Goal: Information Seeking & Learning: Learn about a topic

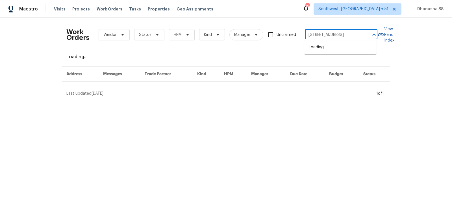
scroll to position [0, 12]
type input "[STREET_ADDRESS]"
click at [318, 49] on li "[STREET_ADDRESS]" at bounding box center [340, 47] width 72 height 9
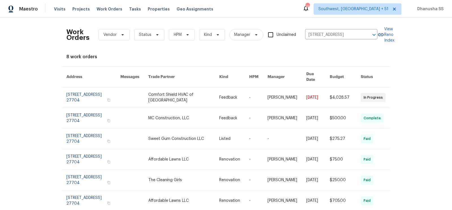
click at [195, 91] on link at bounding box center [183, 97] width 71 height 20
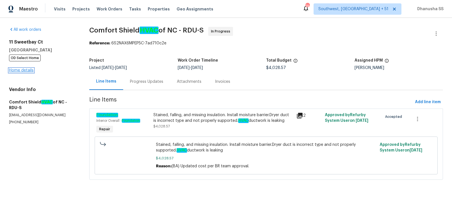
click at [20, 72] on div "[STREET_ADDRESS] OD Select Home Home details" at bounding box center [42, 56] width 67 height 34
click at [102, 6] on span "Work Orders" at bounding box center [110, 9] width 26 height 6
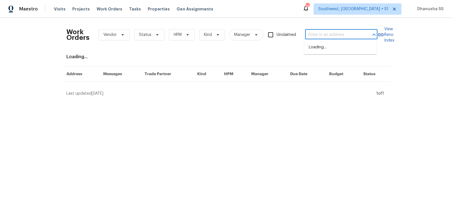
click at [331, 37] on input "text" at bounding box center [333, 35] width 57 height 9
paste input "[STREET_ADDRESS]"
type input "[STREET_ADDRESS]"
click at [328, 44] on li "[STREET_ADDRESS]" at bounding box center [340, 47] width 72 height 9
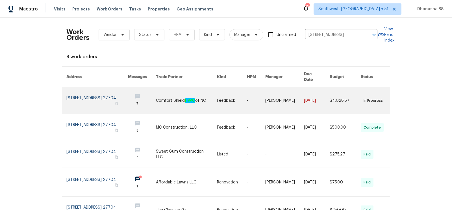
click at [197, 100] on link at bounding box center [186, 100] width 61 height 27
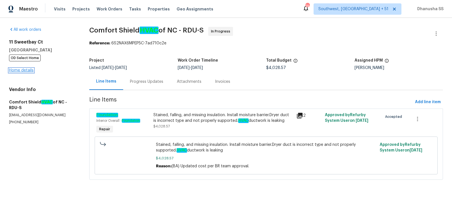
click at [30, 70] on link "Home details" at bounding box center [21, 70] width 25 height 4
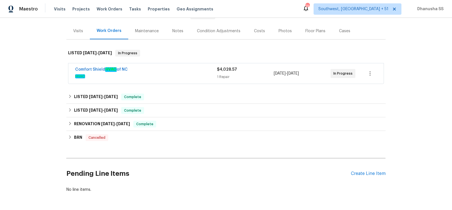
scroll to position [66, 0]
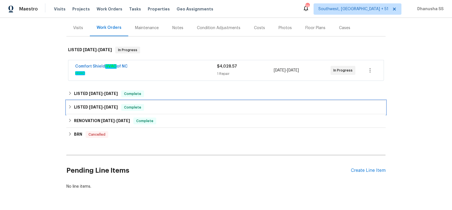
click at [181, 110] on div "LISTED [DATE] - [DATE] Complete" at bounding box center [226, 107] width 316 height 7
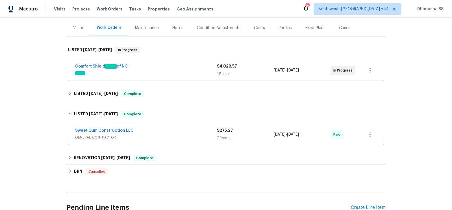
click at [181, 136] on span "GENERAL_CONTRACTOR" at bounding box center [146, 138] width 142 height 6
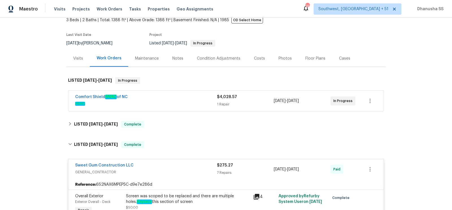
scroll to position [14, 0]
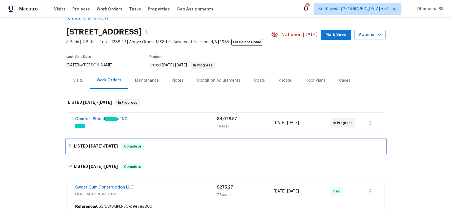
click at [154, 152] on div "LISTED [DATE] - [DATE] Complete" at bounding box center [225, 147] width 319 height 14
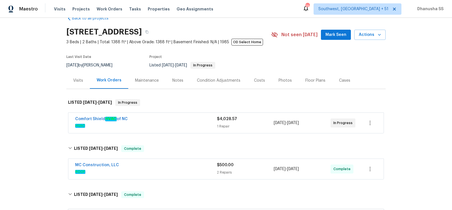
click at [183, 165] on div "MC Construction, LLC" at bounding box center [146, 165] width 142 height 7
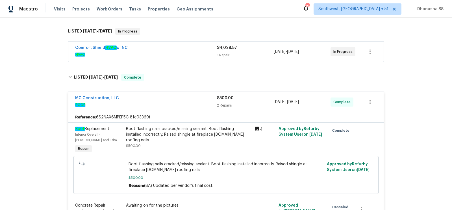
scroll to position [84, 0]
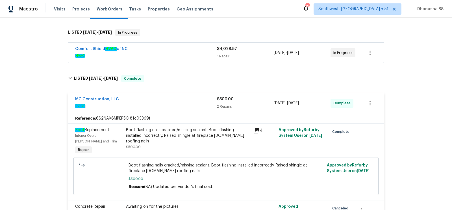
click at [163, 61] on div "Comfort Shield HVAC of NC HVAC $4,028.57 1 Repair [DATE] - [DATE] In Progress" at bounding box center [225, 53] width 315 height 20
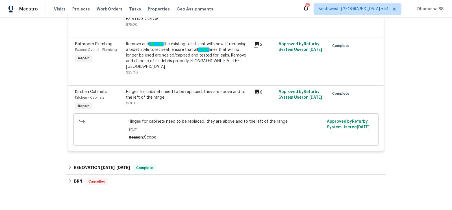
scroll to position [625, 0]
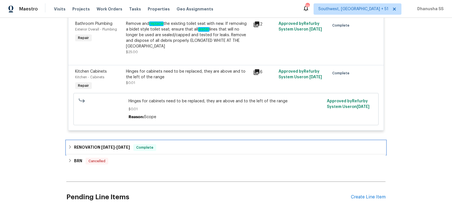
click at [168, 154] on div "RENOVATION [DATE] - [DATE] Complete" at bounding box center [225, 148] width 319 height 14
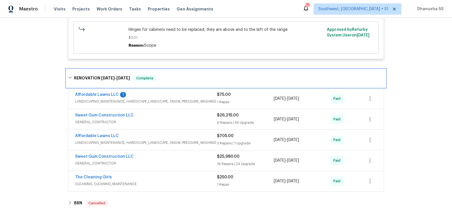
scroll to position [717, 0]
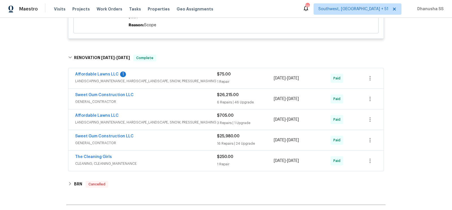
click at [211, 84] on span "LANDSCAPING_MAINTENANCE, HARDSCAPE_LANDSCAPE, SNOW, PRESSURE_WASHING" at bounding box center [146, 81] width 142 height 6
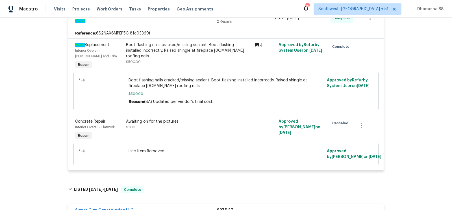
scroll to position [0, 0]
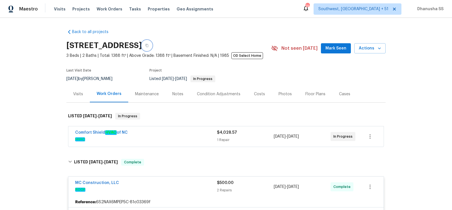
click at [148, 44] on icon "button" at bounding box center [147, 45] width 3 height 3
